Goal: Transaction & Acquisition: Book appointment/travel/reservation

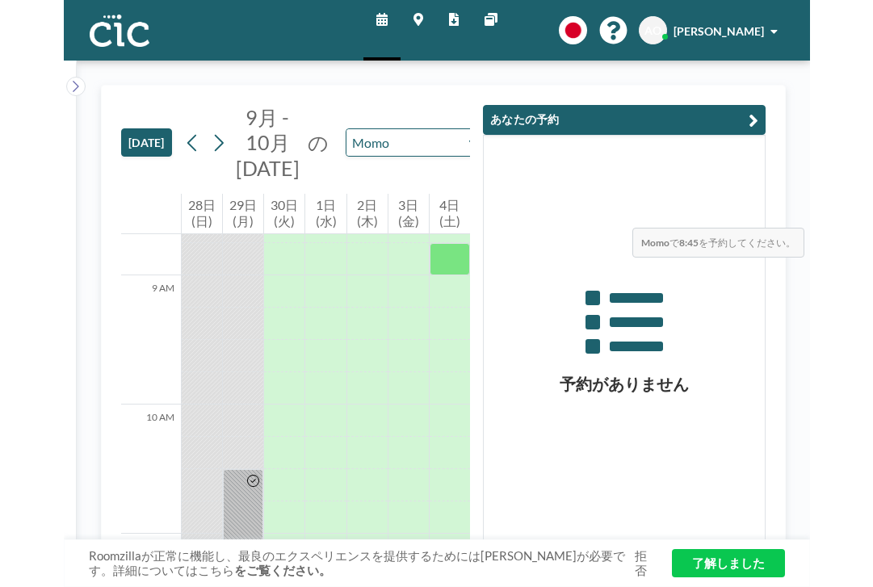
scroll to position [1154, 0]
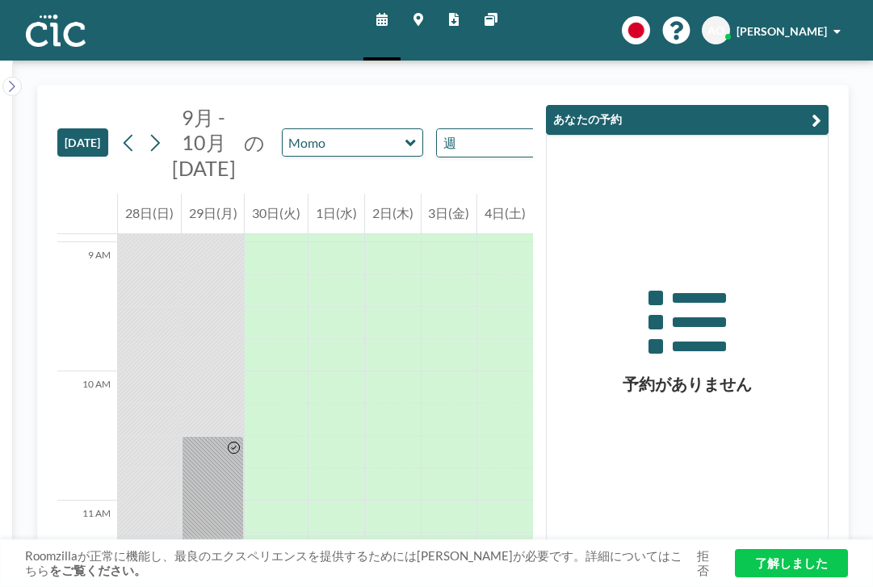
click at [397, 18] on link "スケジュール" at bounding box center [381, 30] width 37 height 61
click at [423, 15] on icon at bounding box center [418, 19] width 10 height 13
click at [266, 194] on div "30日(火)" at bounding box center [276, 214] width 63 height 40
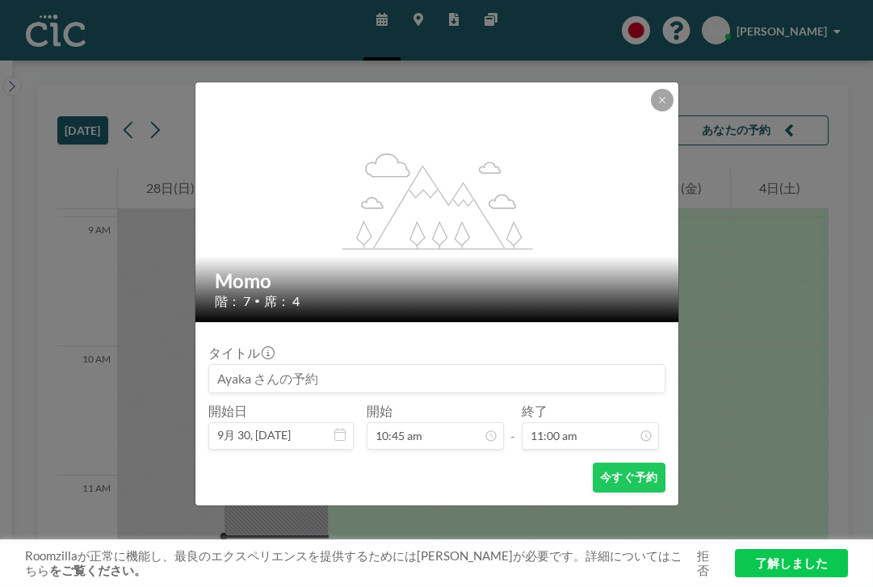
scroll to position [1134, 0]
click at [657, 105] on icon at bounding box center [662, 100] width 10 height 10
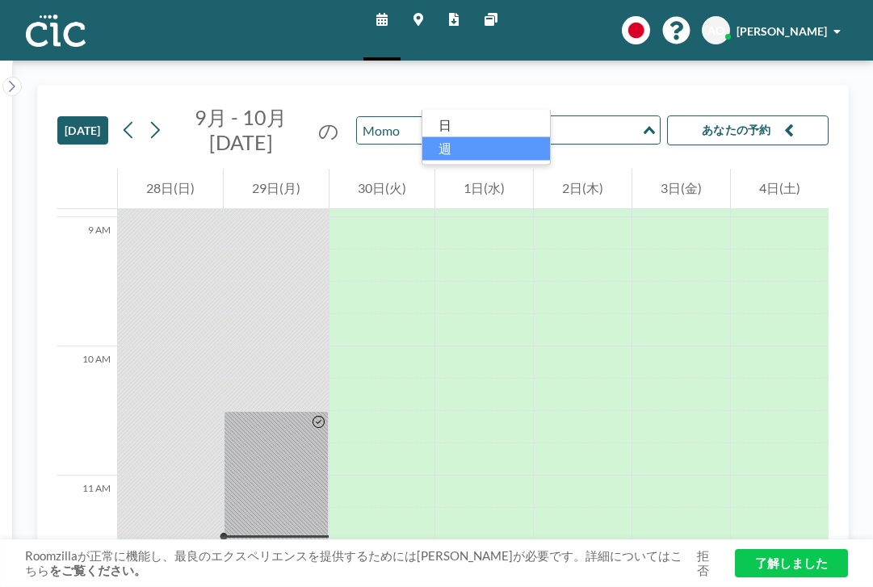
click at [521, 119] on input "Search for option" at bounding box center [580, 129] width 118 height 21
click at [499, 117] on li "日" at bounding box center [486, 125] width 128 height 23
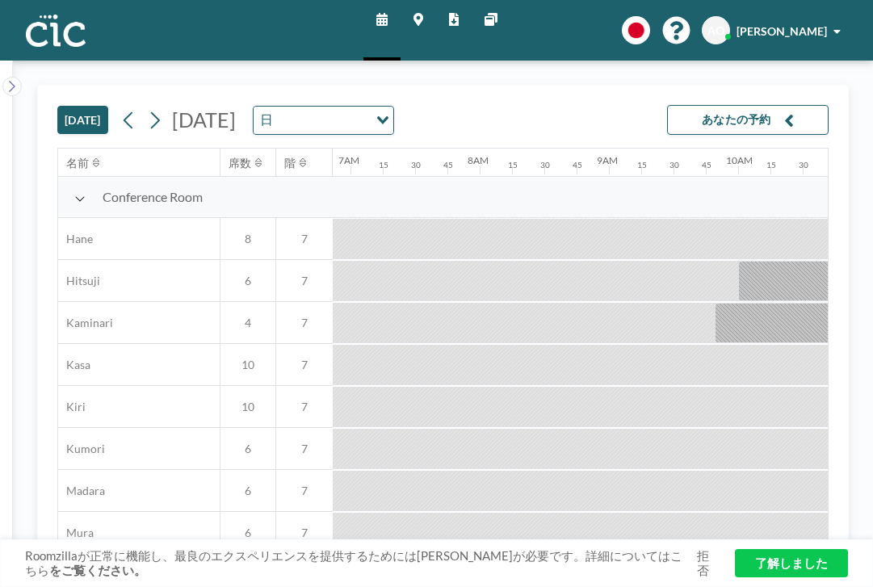
scroll to position [0, 1154]
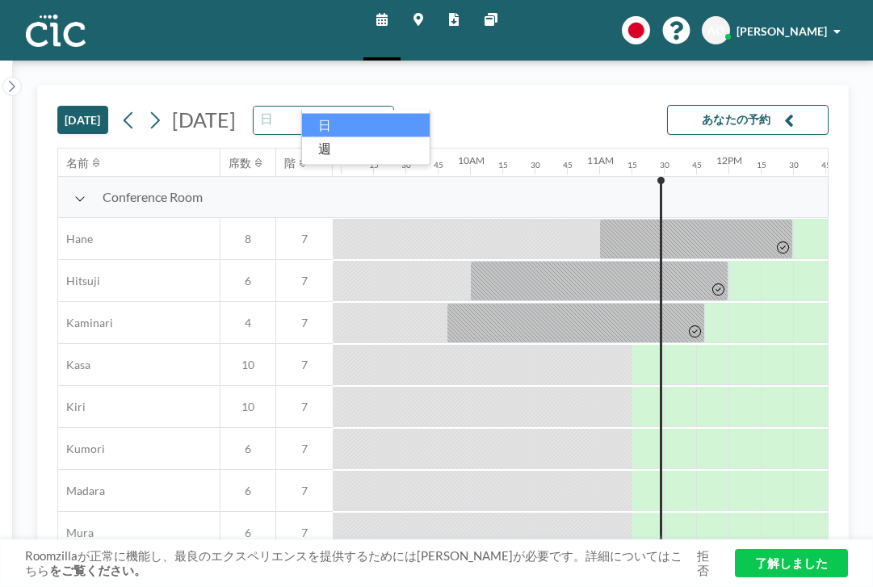
click at [388, 116] on icon "Search for option" at bounding box center [382, 120] width 11 height 8
click at [142, 107] on button at bounding box center [155, 120] width 26 height 26
click at [147, 108] on icon at bounding box center [154, 120] width 15 height 24
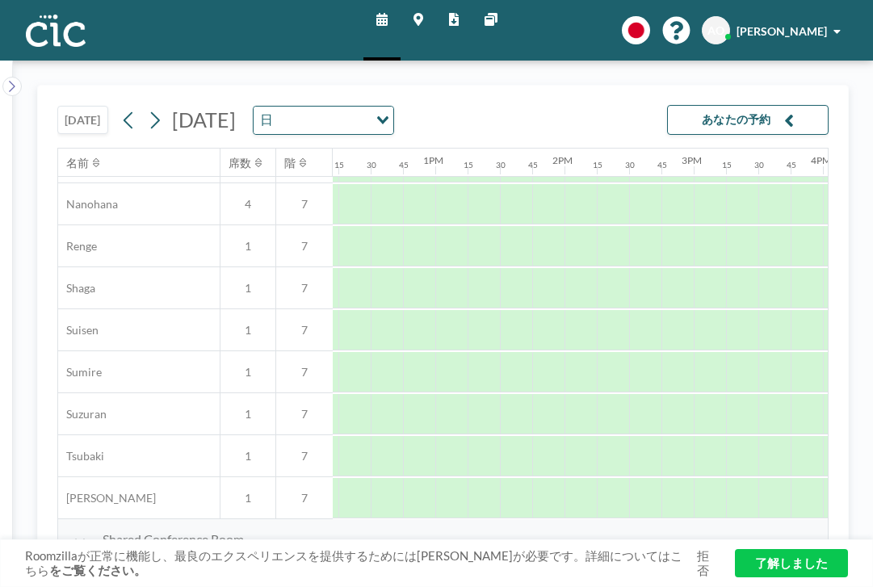
scroll to position [831, 1581]
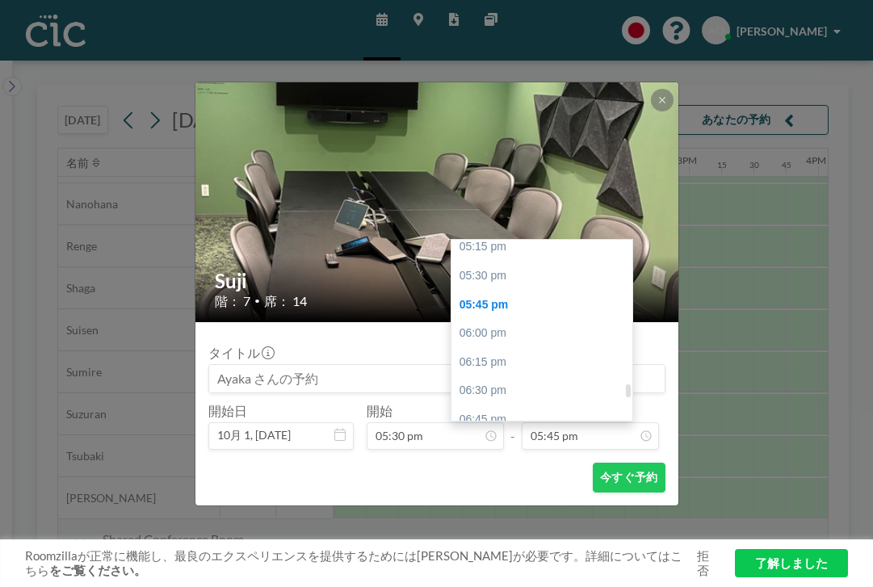
scroll to position [1983, 0]
click at [501, 497] on div "07:30 pm" at bounding box center [541, 511] width 181 height 29
type input "07:30 pm"
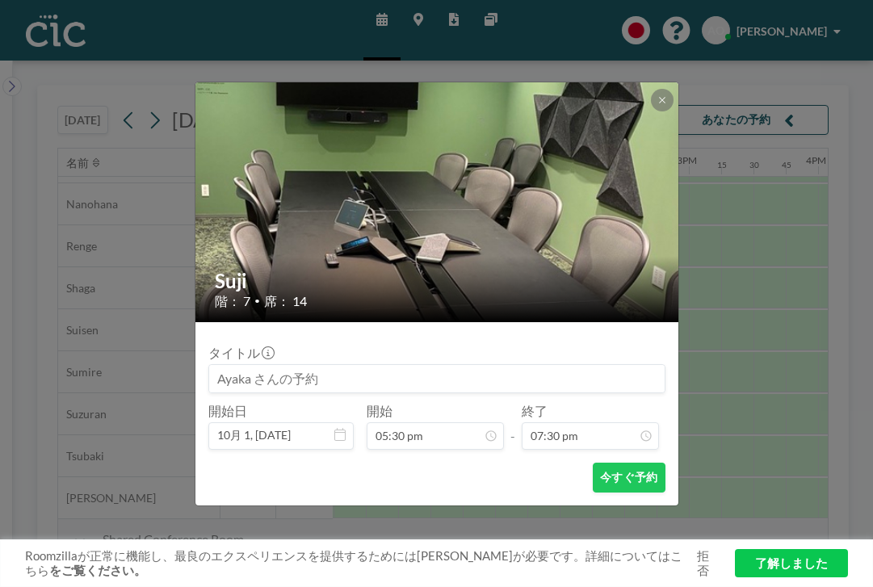
scroll to position [1804, 0]
click at [592, 463] on button "今すぐ予約" at bounding box center [628, 478] width 72 height 30
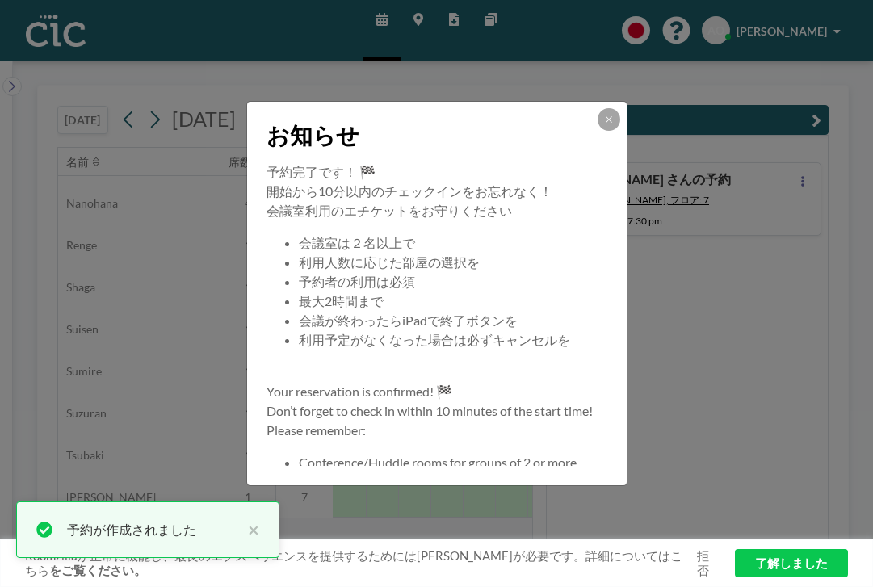
click at [742, 178] on div "お知らせ 予約完了です！ 🏁 開始から10分以内のチェックインをお忘れなく！ 会議室利用のエチケットをお守りください 会議室は２名以上で 利用人数に応じた部屋…" at bounding box center [436, 293] width 873 height 587
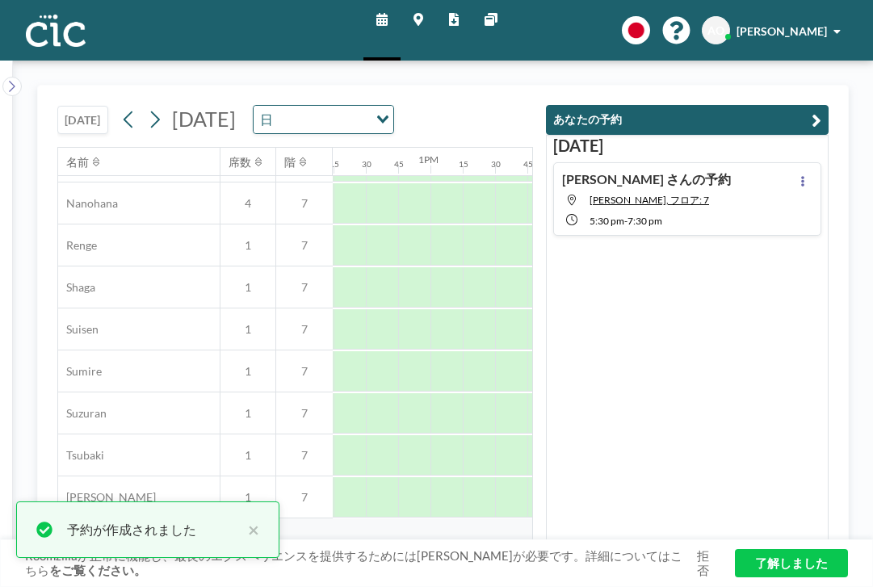
click at [739, 170] on div "[PERSON_NAME]の予約 [PERSON_NAME], フロア: 7 5:30 PM - 7:30 PM" at bounding box center [687, 198] width 268 height 73
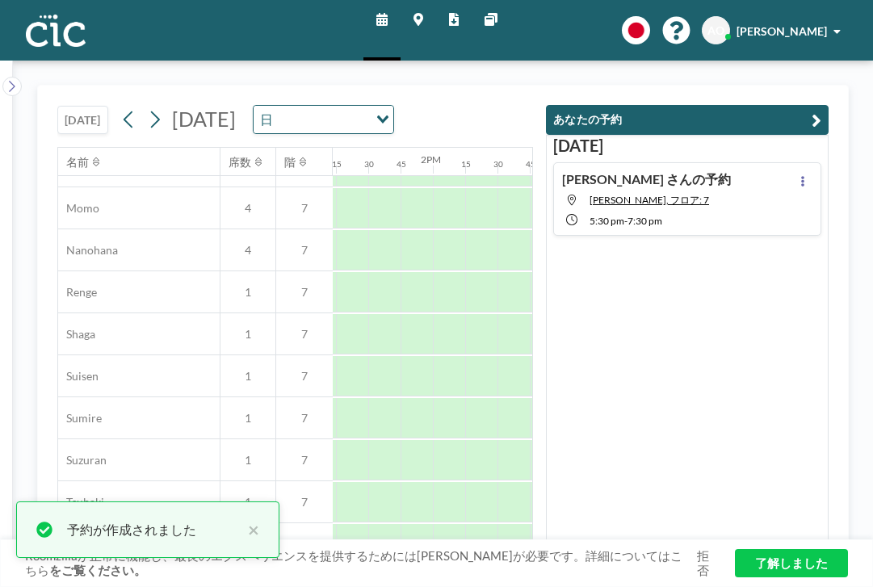
scroll to position [831, 1810]
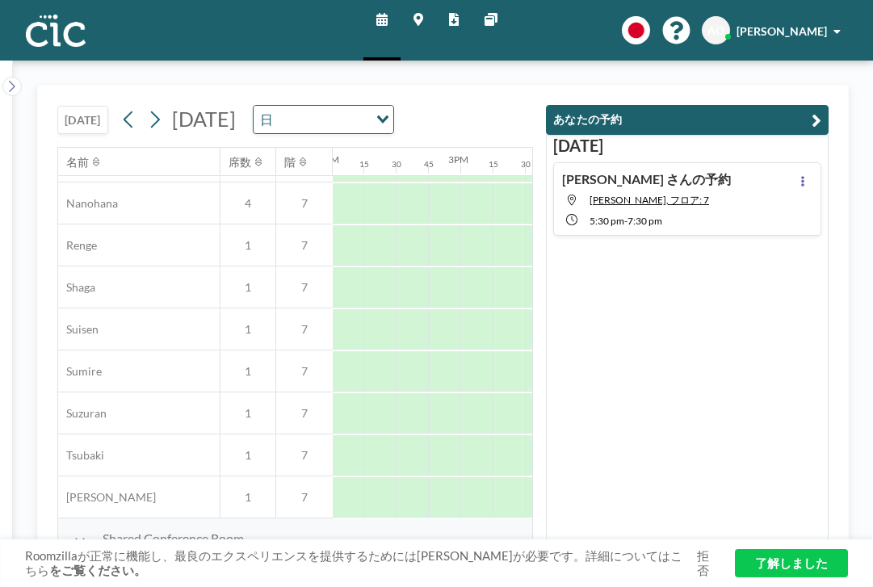
click at [739, 170] on div "[PERSON_NAME]の予約 [PERSON_NAME], フロア: 7 5:30 PM - 7:30 PM" at bounding box center [687, 198] width 268 height 73
